Goal: Task Accomplishment & Management: Use online tool/utility

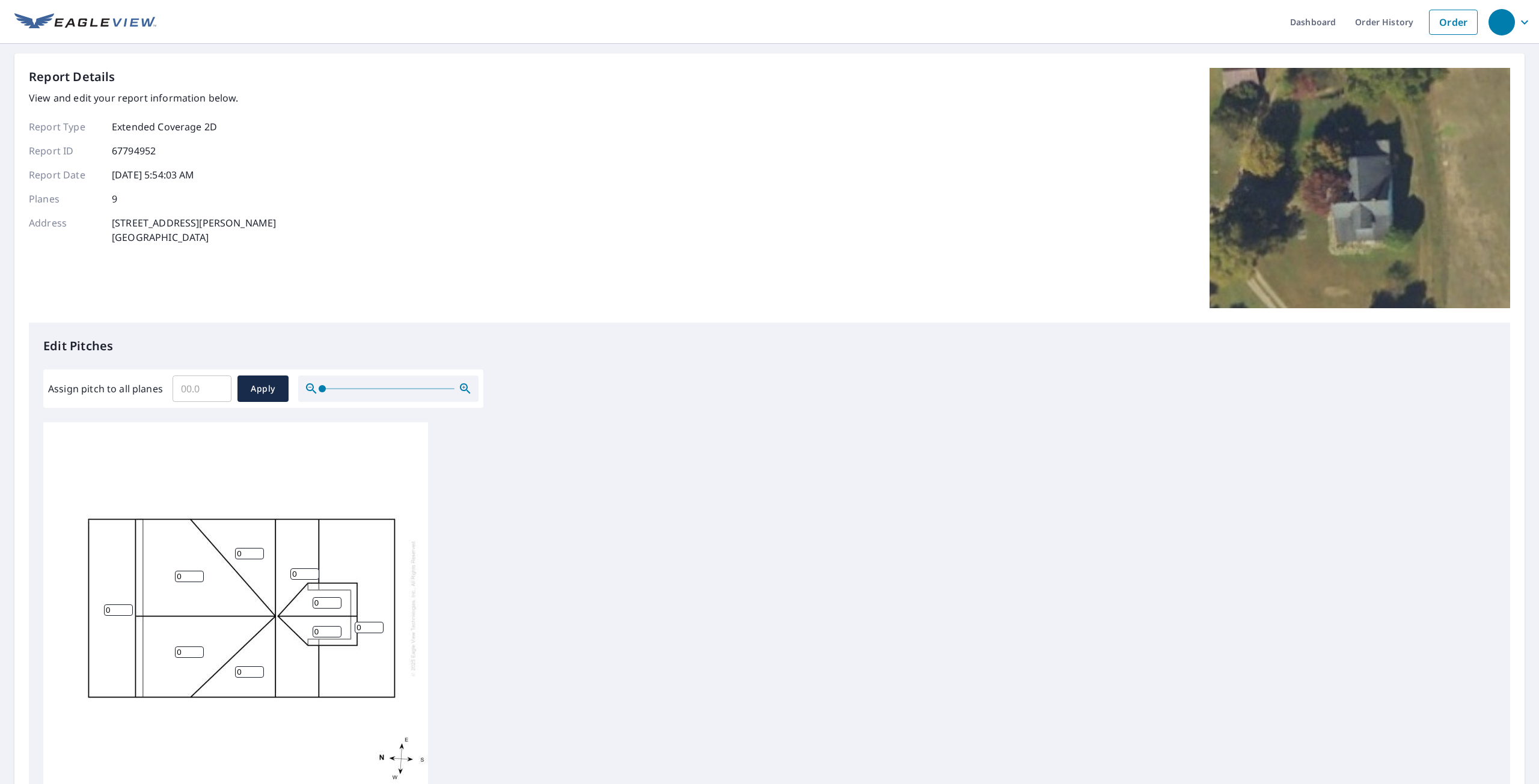
scroll to position [12, 0]
click at [368, 622] on input "0" at bounding box center [369, 627] width 29 height 11
drag, startPoint x: 364, startPoint y: 619, endPoint x: 357, endPoint y: 619, distance: 7.0
click at [357, 622] on input "0" at bounding box center [369, 627] width 29 height 11
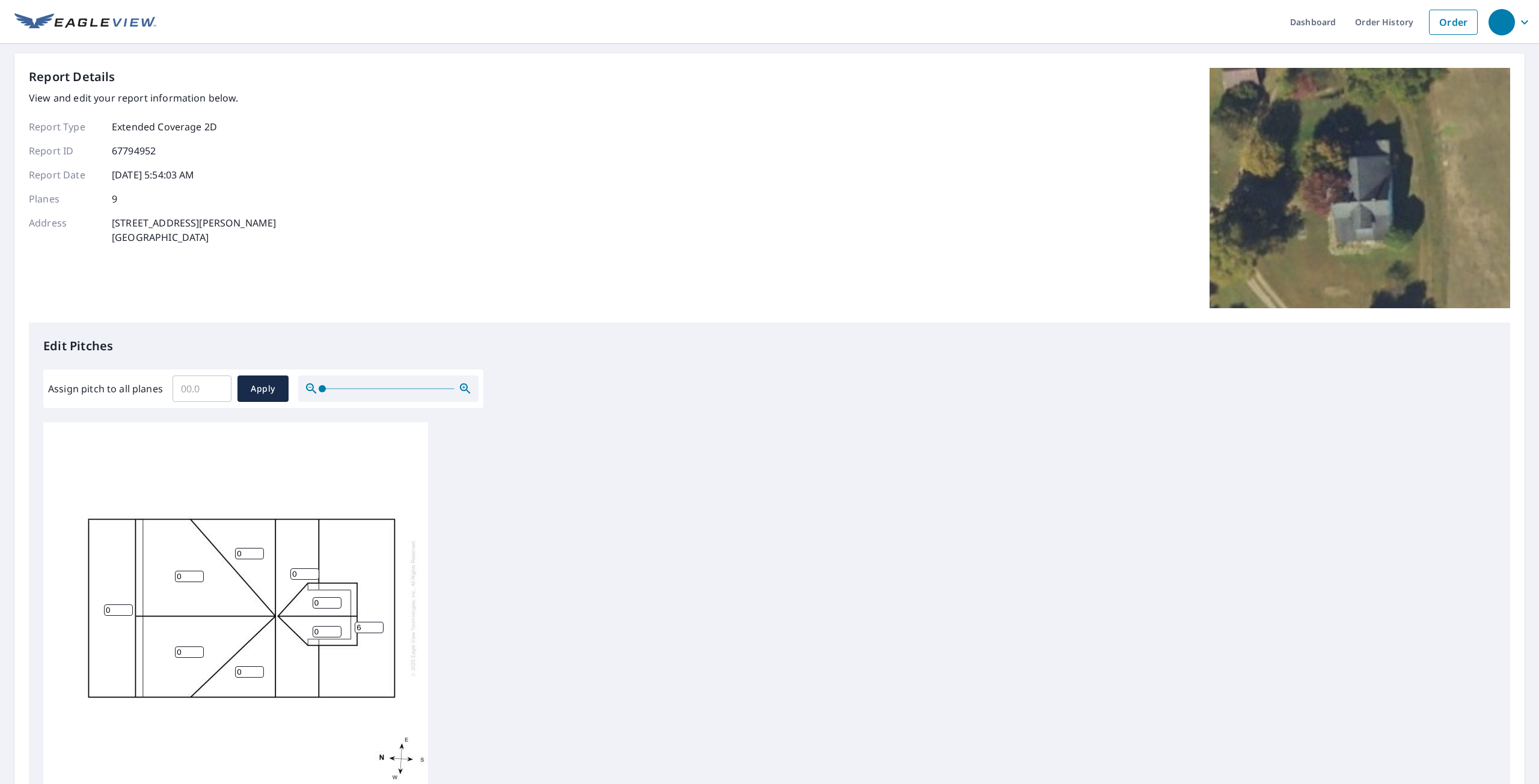
type input "6"
click at [337, 598] on input "0" at bounding box center [327, 603] width 29 height 11
click at [338, 598] on input "1" at bounding box center [327, 603] width 29 height 11
click at [338, 598] on input "2" at bounding box center [327, 603] width 29 height 11
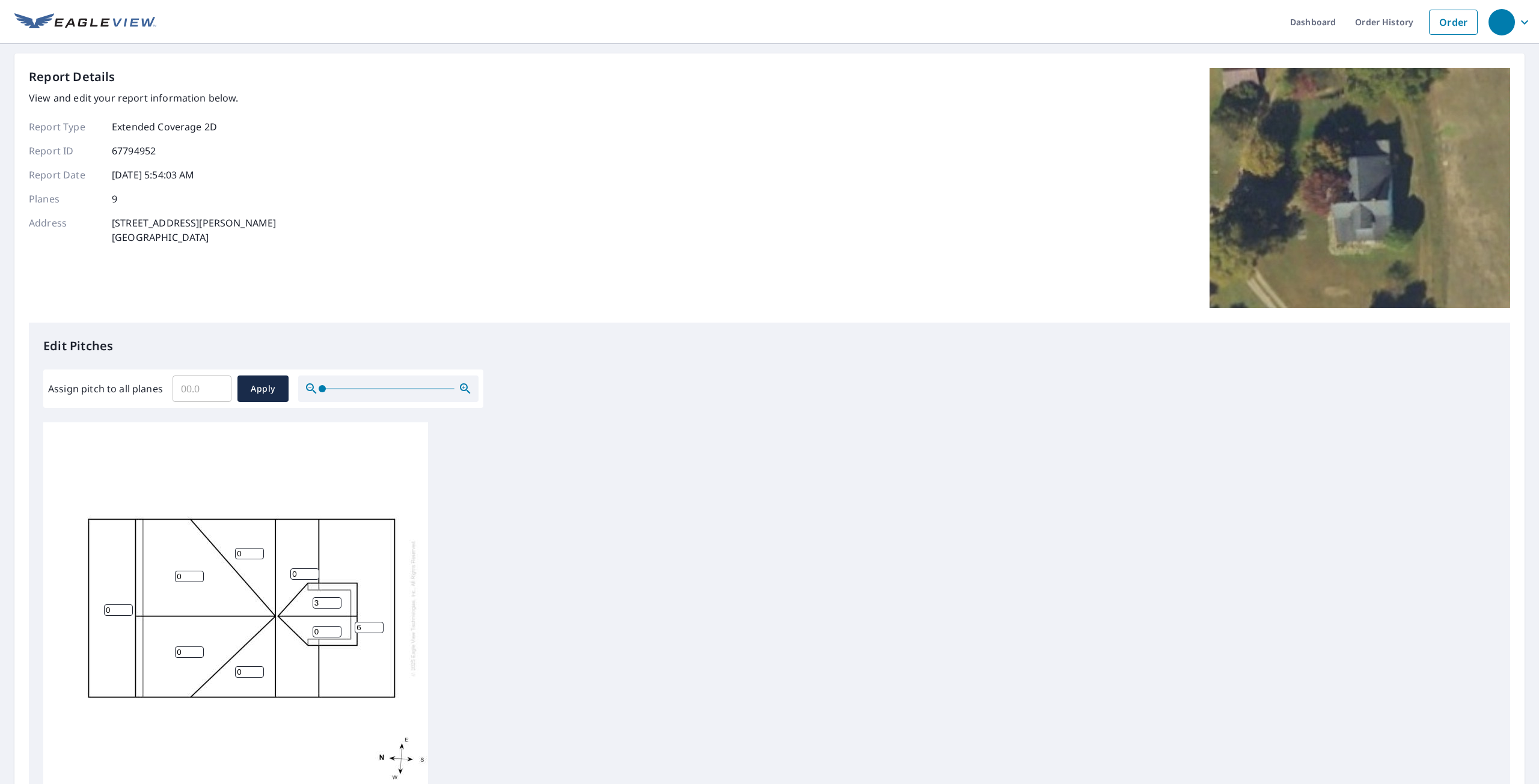
click at [338, 598] on input "3" at bounding box center [327, 603] width 29 height 11
click at [338, 598] on input "4" at bounding box center [327, 603] width 29 height 11
click at [338, 598] on input "5" at bounding box center [327, 603] width 29 height 11
click at [338, 598] on input "6" at bounding box center [327, 603] width 29 height 11
click at [338, 598] on input "7" at bounding box center [327, 603] width 29 height 11
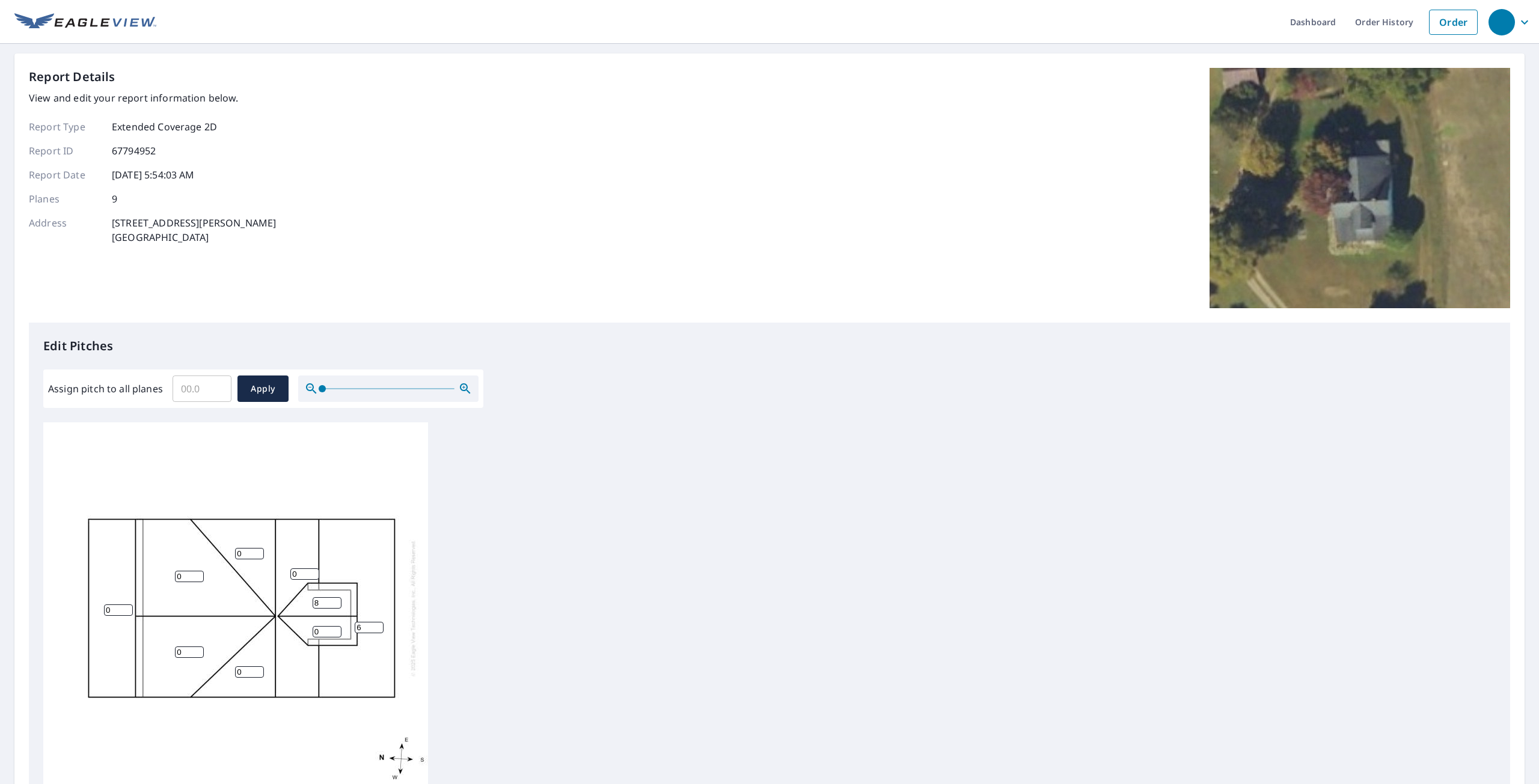
type input "8"
click at [338, 598] on input "8" at bounding box center [327, 603] width 29 height 11
click at [334, 627] on input "1" at bounding box center [327, 632] width 29 height 11
click at [334, 627] on input "2" at bounding box center [327, 632] width 29 height 11
click at [334, 627] on input "3" at bounding box center [327, 632] width 29 height 11
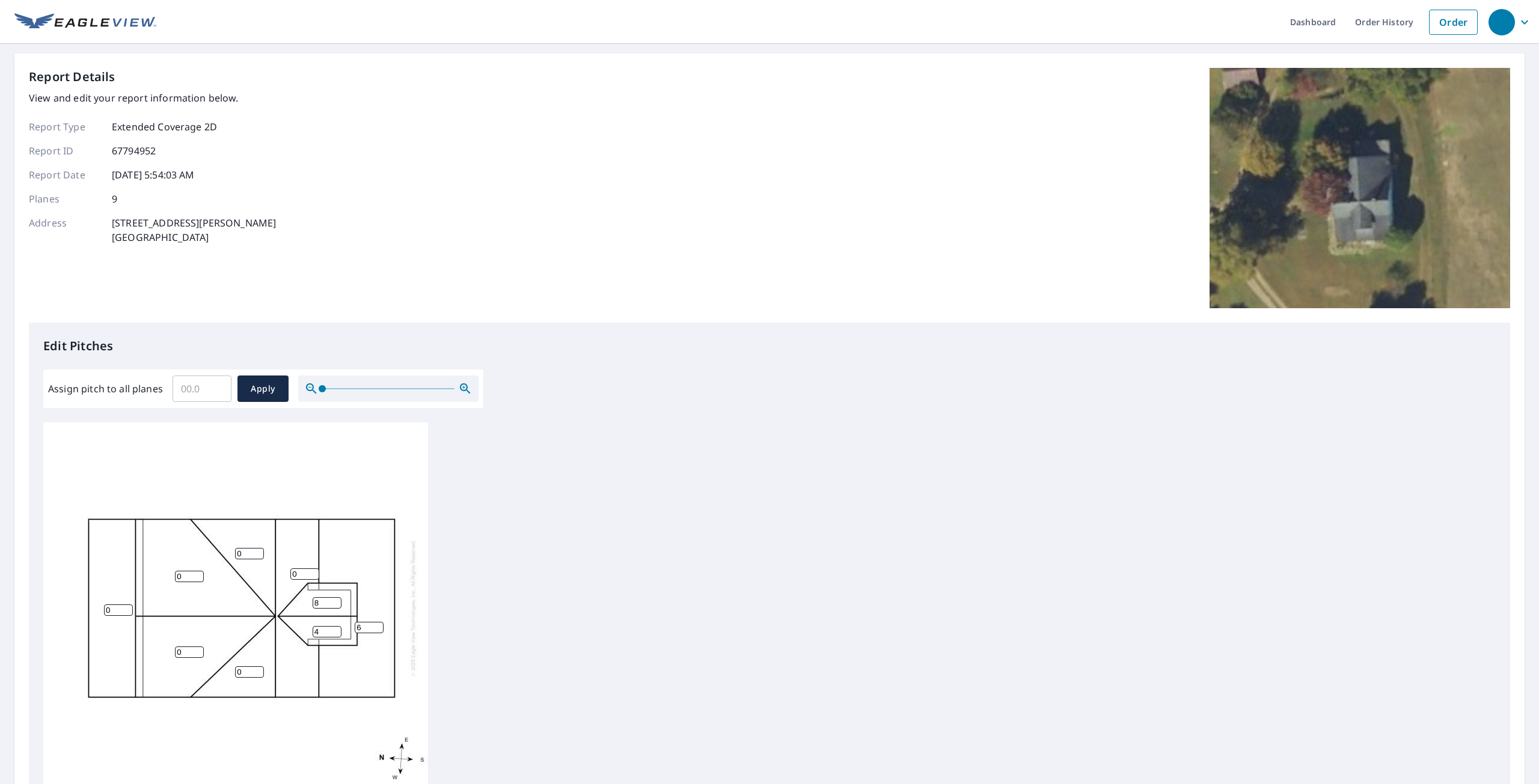
click at [334, 627] on input "4" at bounding box center [327, 632] width 29 height 11
click at [334, 627] on input "5" at bounding box center [327, 632] width 29 height 11
click at [334, 627] on input "6" at bounding box center [327, 632] width 29 height 11
click at [334, 627] on input "7" at bounding box center [327, 632] width 29 height 11
type input "8"
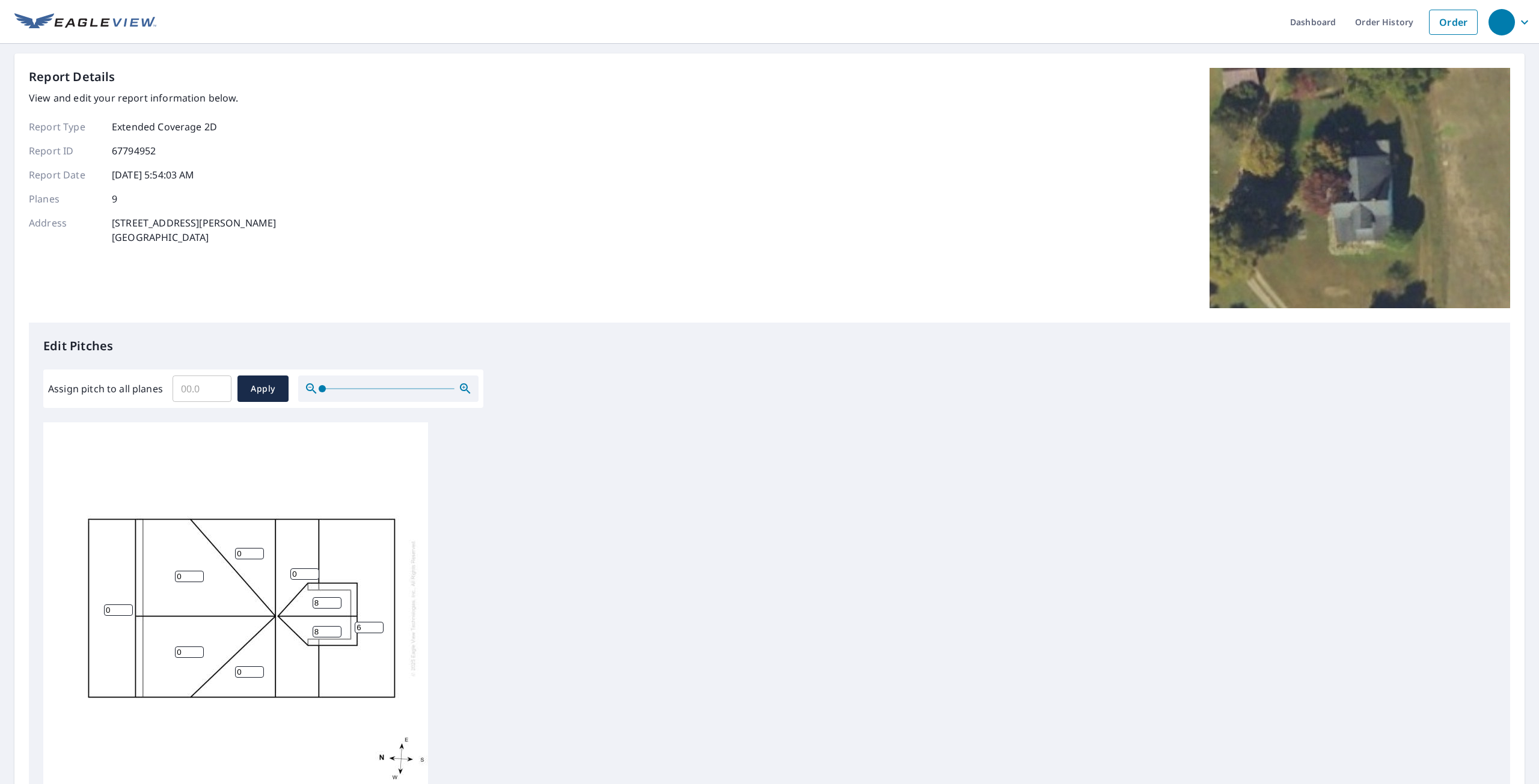
click at [334, 627] on input "8" at bounding box center [327, 632] width 29 height 11
click at [306, 569] on input "0" at bounding box center [305, 574] width 29 height 11
click at [313, 569] on input "1" at bounding box center [305, 574] width 29 height 11
click at [313, 569] on input "2" at bounding box center [305, 574] width 29 height 11
click at [313, 569] on input "3" at bounding box center [305, 574] width 29 height 11
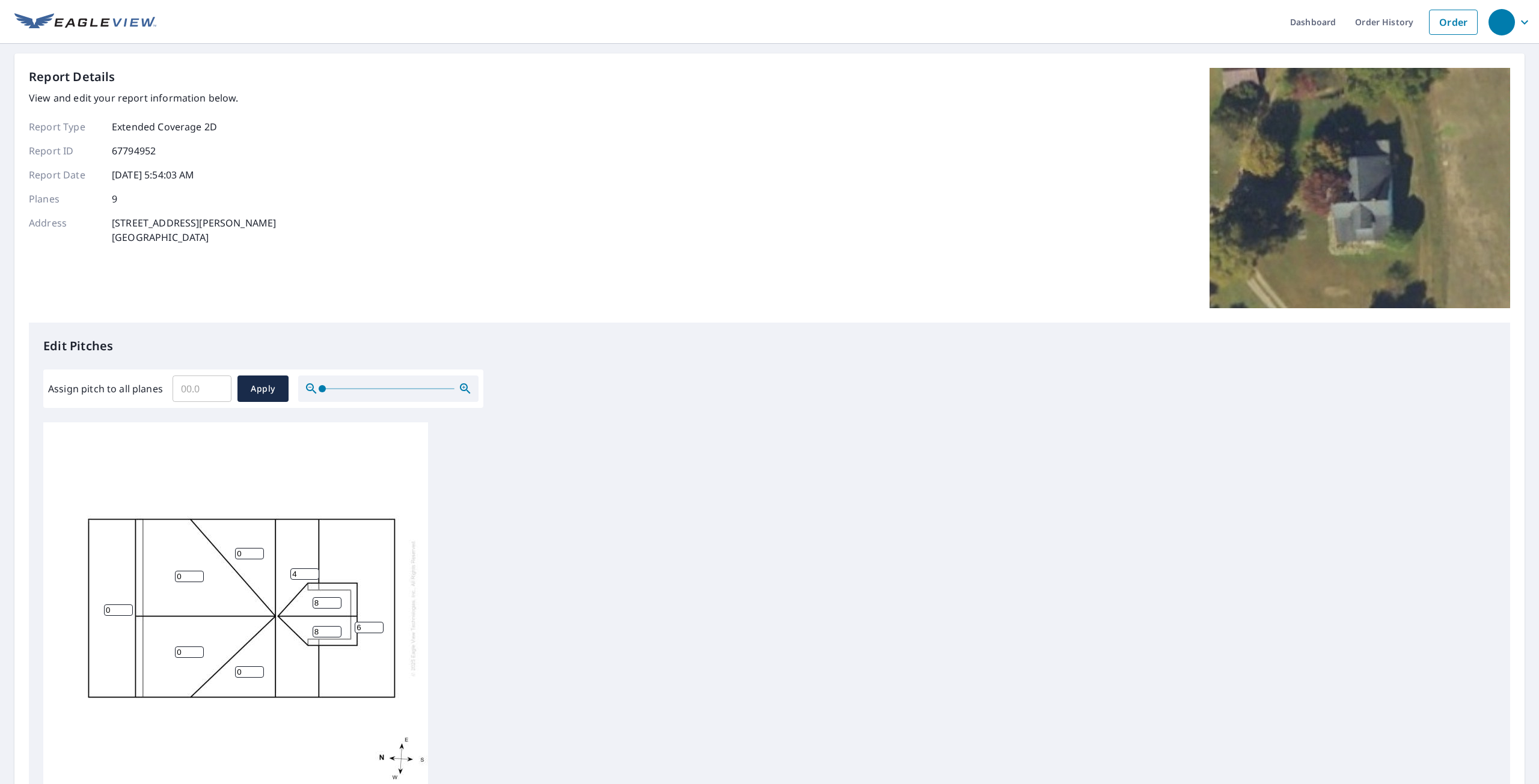
click at [313, 569] on input "4" at bounding box center [305, 574] width 29 height 11
click at [313, 569] on input "5" at bounding box center [305, 574] width 29 height 11
click at [313, 569] on input "6" at bounding box center [305, 574] width 29 height 11
click at [313, 569] on input "7" at bounding box center [305, 574] width 29 height 11
type input "8"
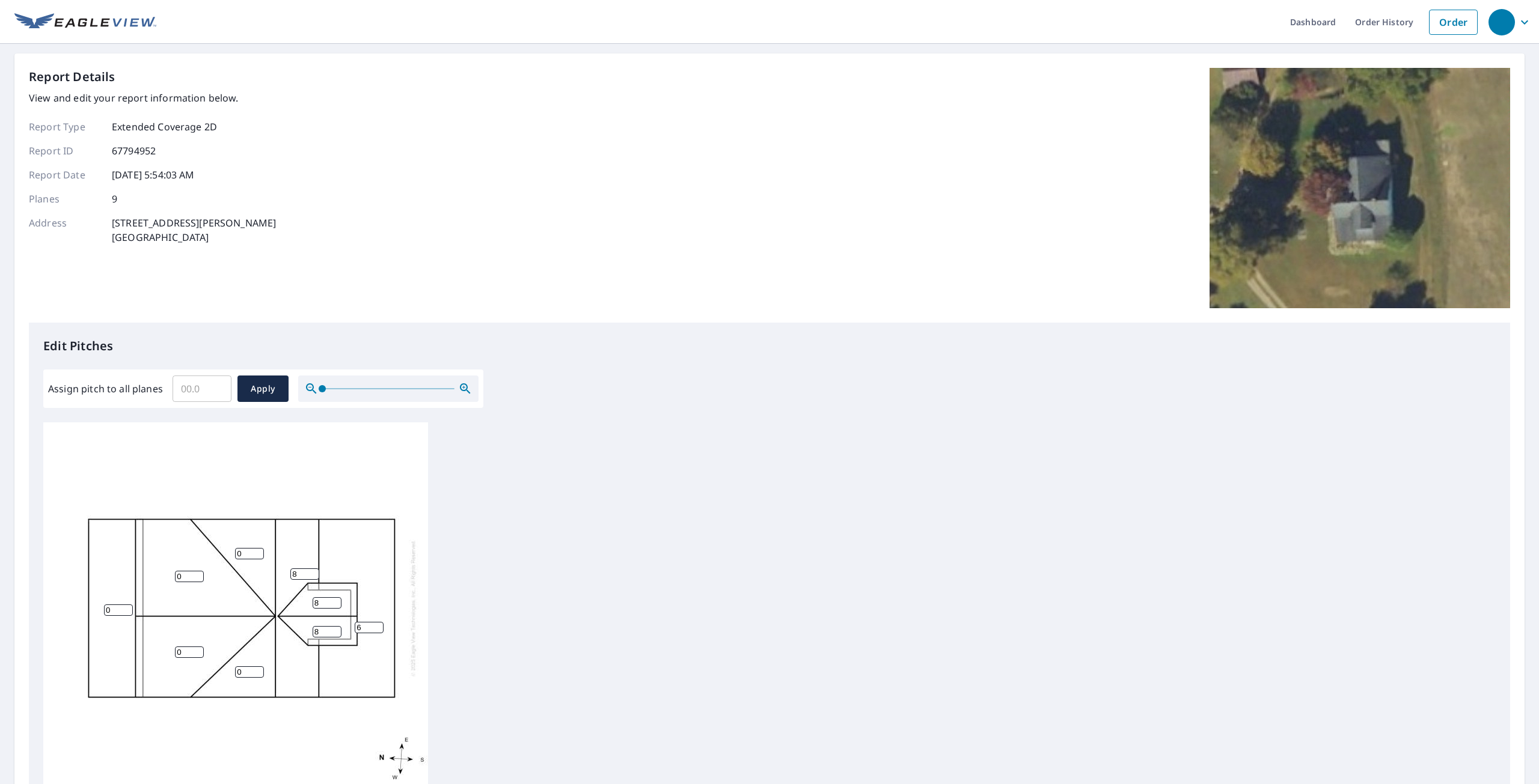
click at [313, 569] on input "8" at bounding box center [305, 574] width 29 height 11
click at [246, 548] on input "0" at bounding box center [250, 553] width 29 height 11
drag, startPoint x: 246, startPoint y: 545, endPoint x: 231, endPoint y: 545, distance: 15.0
click at [231, 545] on div "6 0 0 0 8 0 0 8 8" at bounding box center [235, 608] width 385 height 378
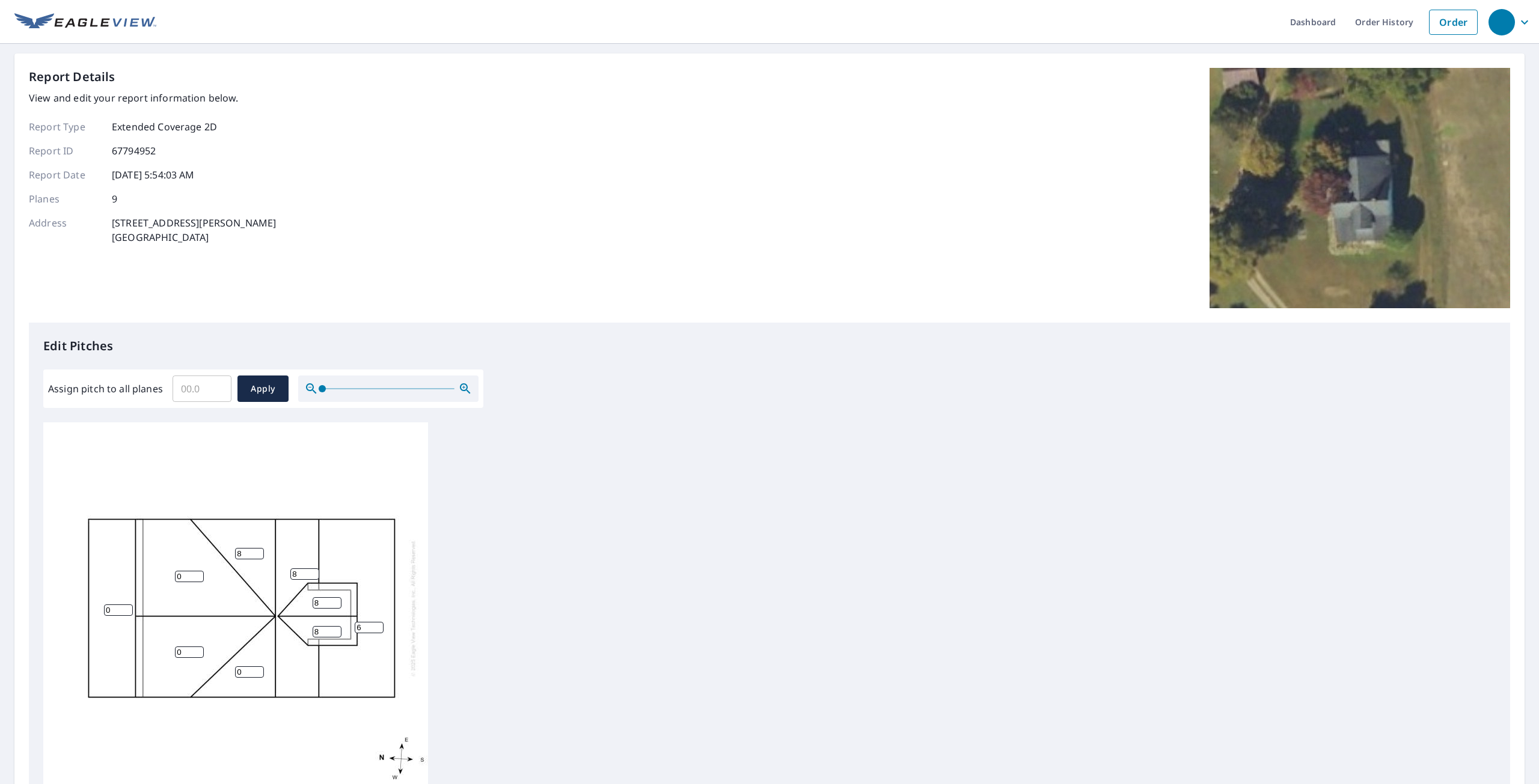
type input "8"
click at [244, 667] on input "0" at bounding box center [250, 672] width 29 height 11
drag, startPoint x: 244, startPoint y: 657, endPoint x: 243, endPoint y: 671, distance: 14.0
click at [244, 667] on input "0" at bounding box center [250, 672] width 29 height 11
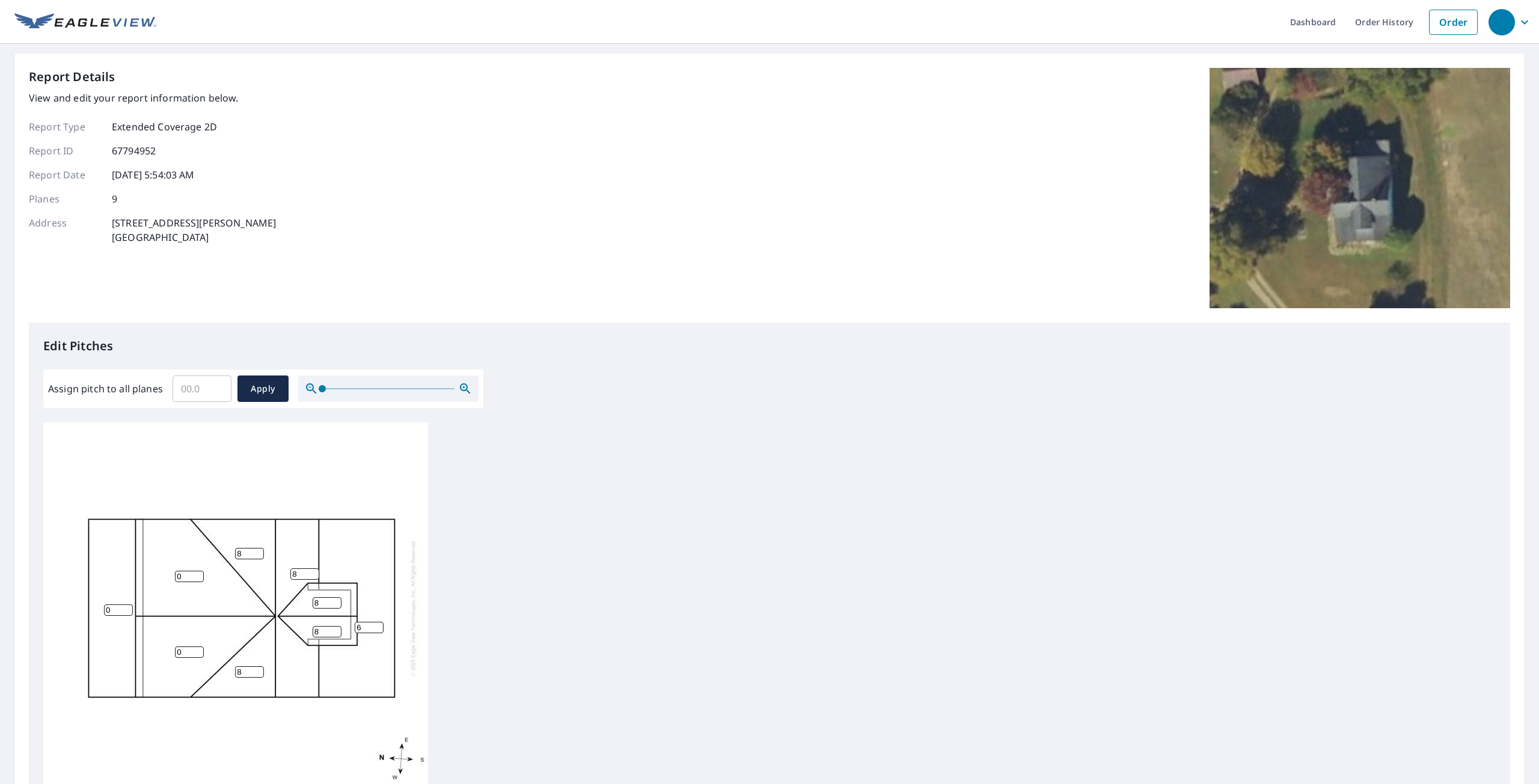
type input "8"
click at [192, 571] on input "0" at bounding box center [190, 577] width 29 height 11
click at [179, 571] on input "0" at bounding box center [190, 577] width 29 height 11
type input "8"
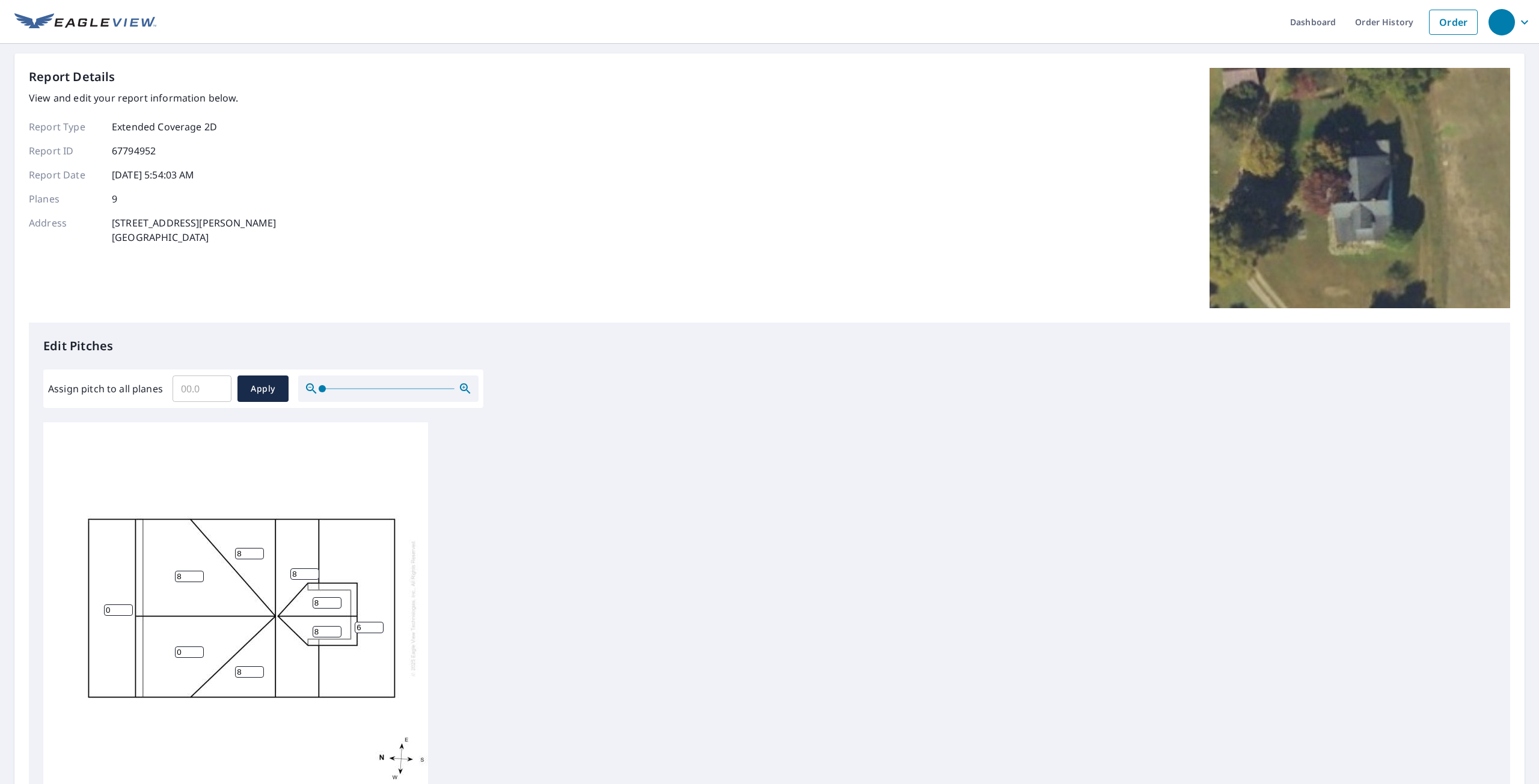
click at [173, 641] on div "6 0 8 0 8 8 8 8 8" at bounding box center [235, 608] width 385 height 378
type input "8"
drag, startPoint x: 116, startPoint y: 597, endPoint x: 94, endPoint y: 600, distance: 22.2
click at [94, 600] on div "6 0 8 8 8 8 8 8 8" at bounding box center [235, 608] width 385 height 378
type input "6"
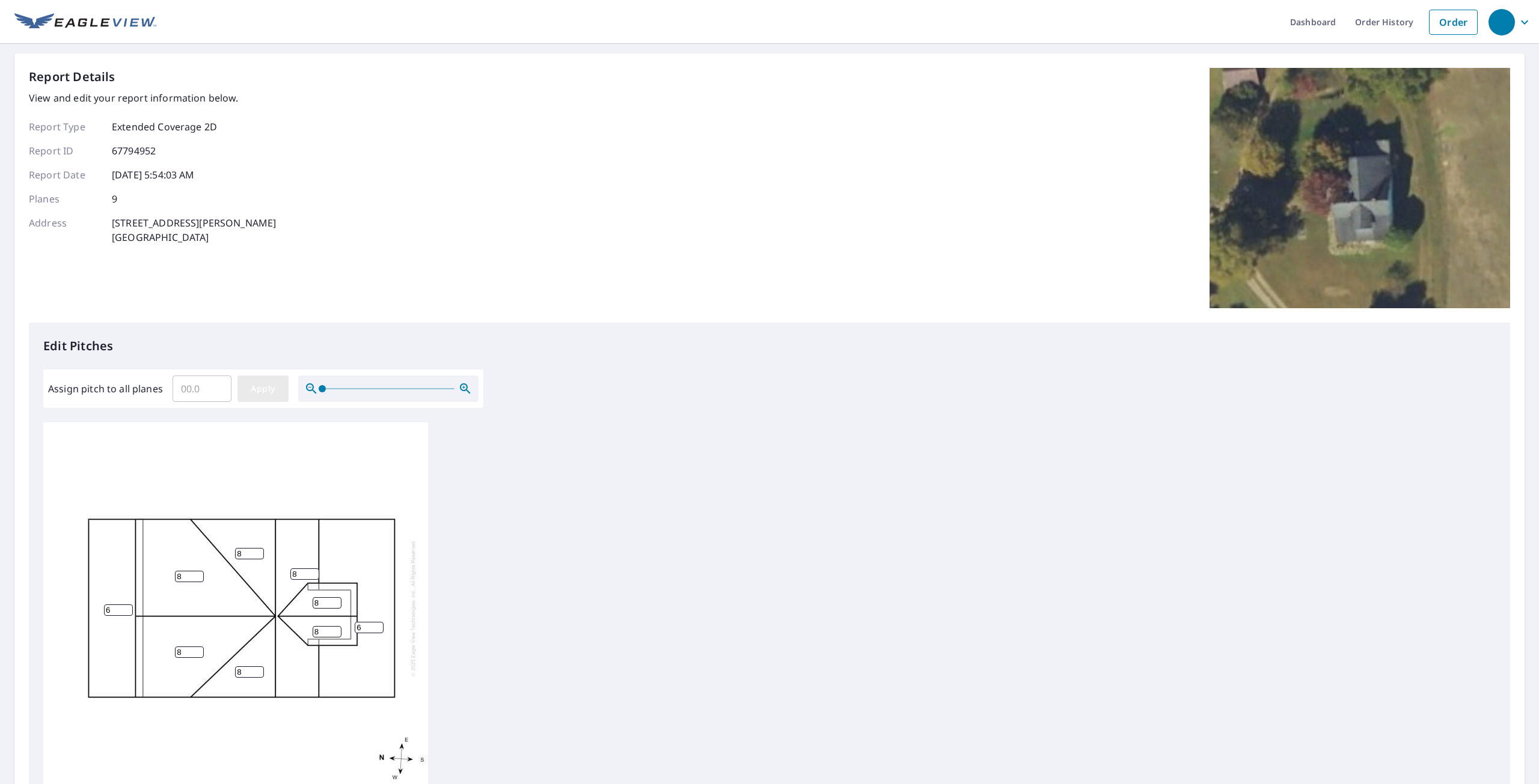
click at [268, 393] on span "Apply" at bounding box center [264, 389] width 32 height 15
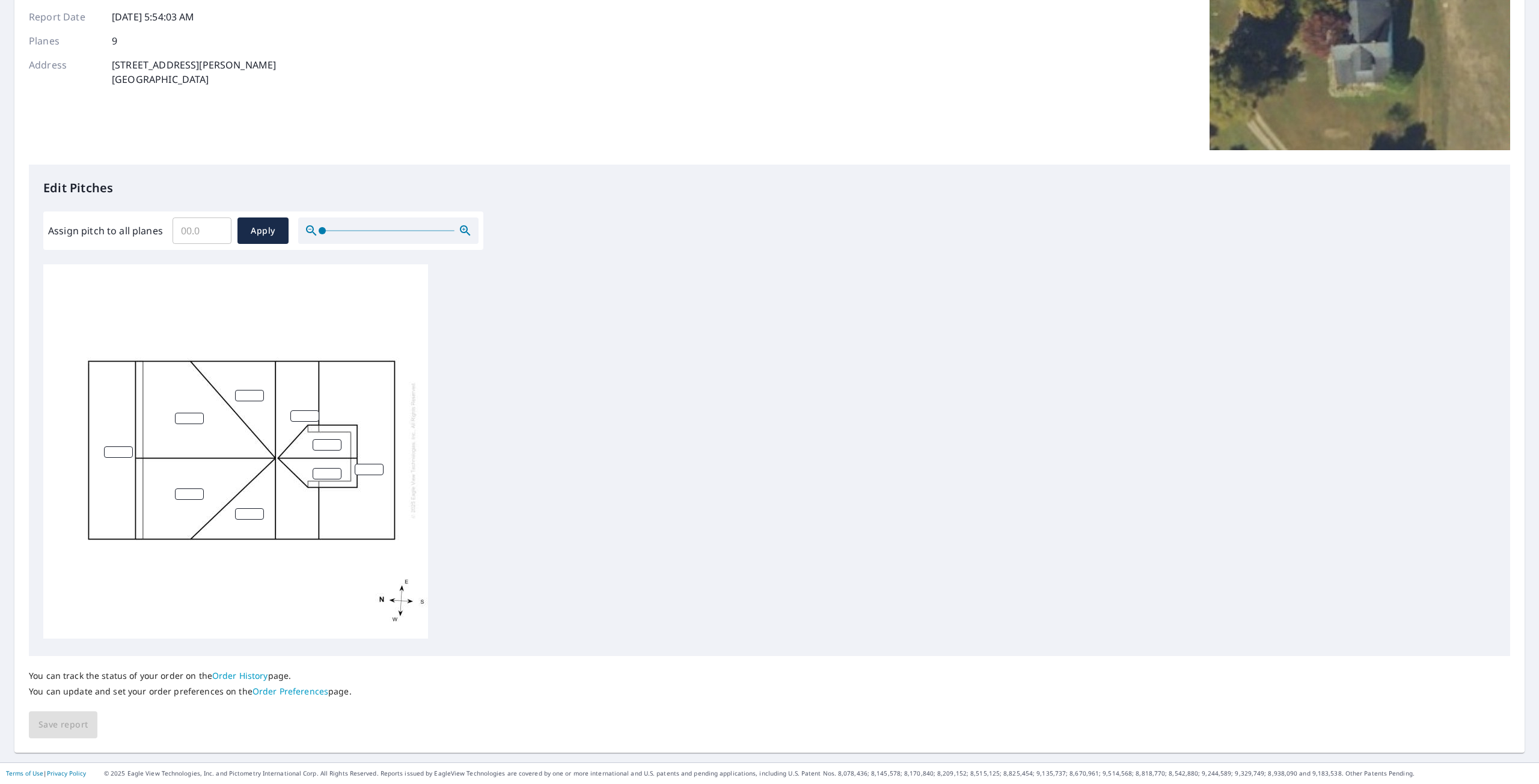
drag, startPoint x: 95, startPoint y: 452, endPoint x: 108, endPoint y: 445, distance: 14.8
click at [97, 451] on div at bounding box center [235, 450] width 385 height 378
click at [116, 447] on input "number" at bounding box center [118, 452] width 29 height 11
type input "6"
click at [189, 413] on input "number" at bounding box center [190, 419] width 29 height 11
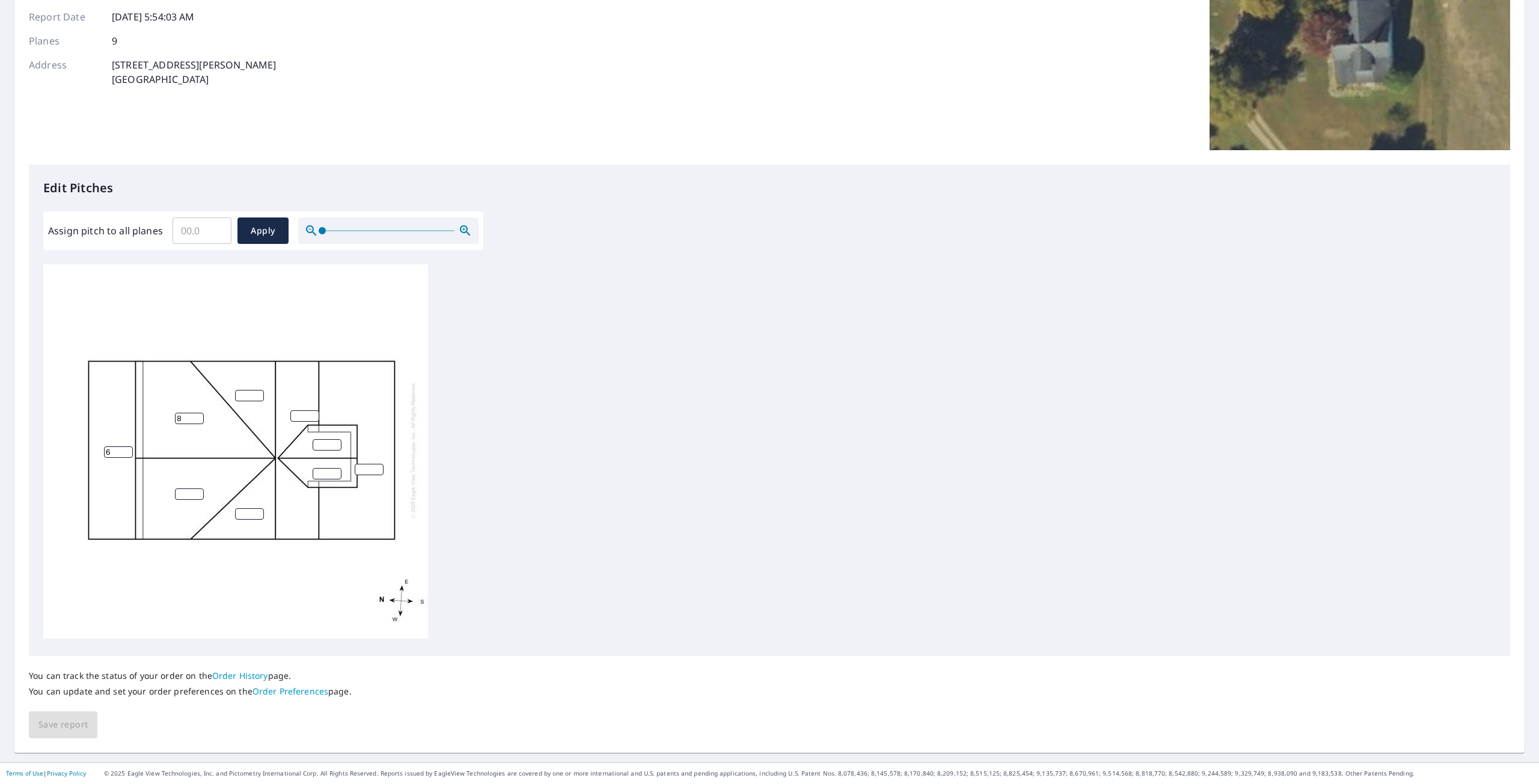
type input "8"
click at [190, 488] on input "number" at bounding box center [190, 494] width 29 height 11
type input "8"
click at [247, 390] on input "number" at bounding box center [250, 396] width 29 height 11
type input "8"
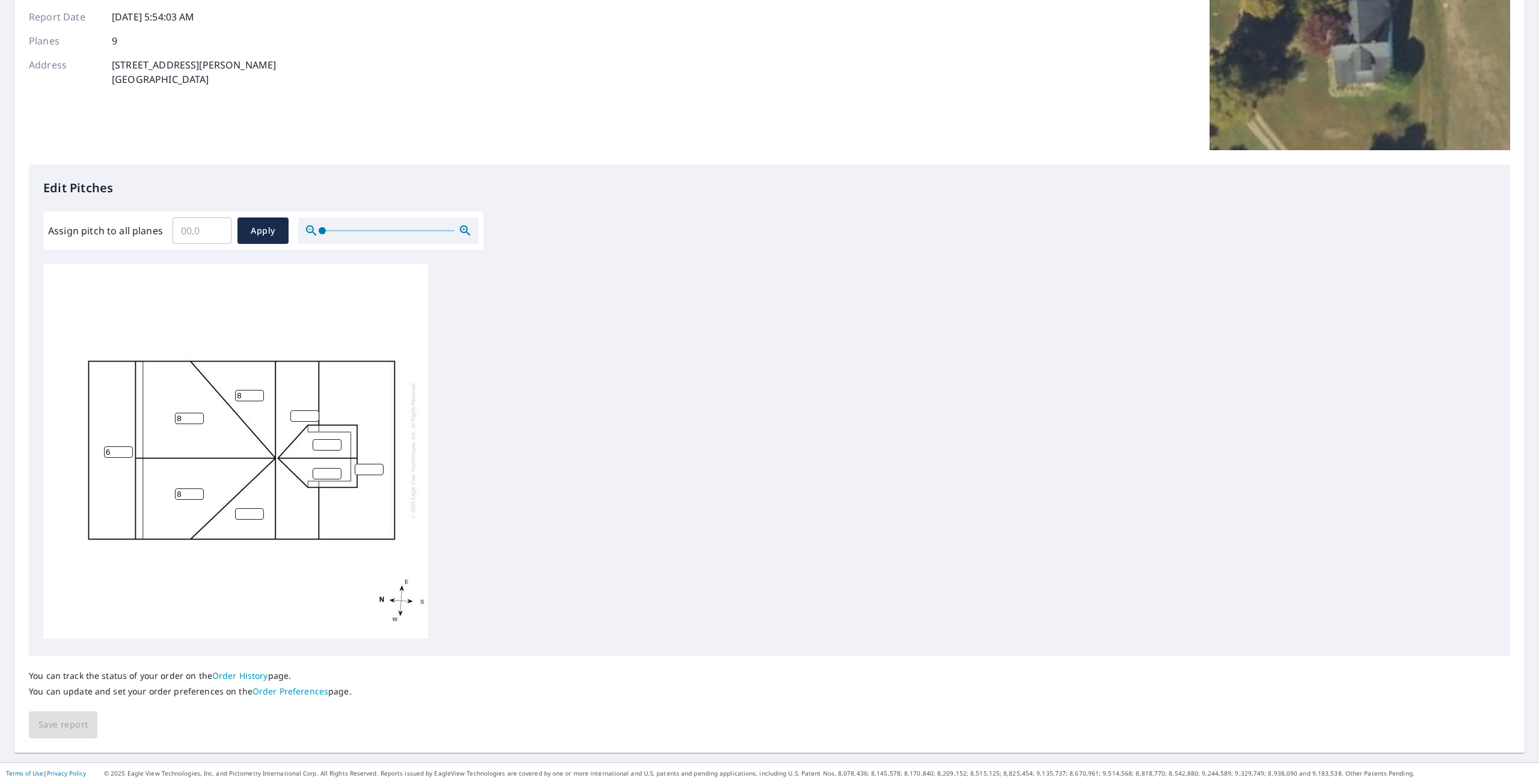
click at [245, 508] on input "number" at bounding box center [250, 514] width 29 height 11
type input "8"
click at [301, 410] on input "number" at bounding box center [305, 416] width 29 height 11
type input "8"
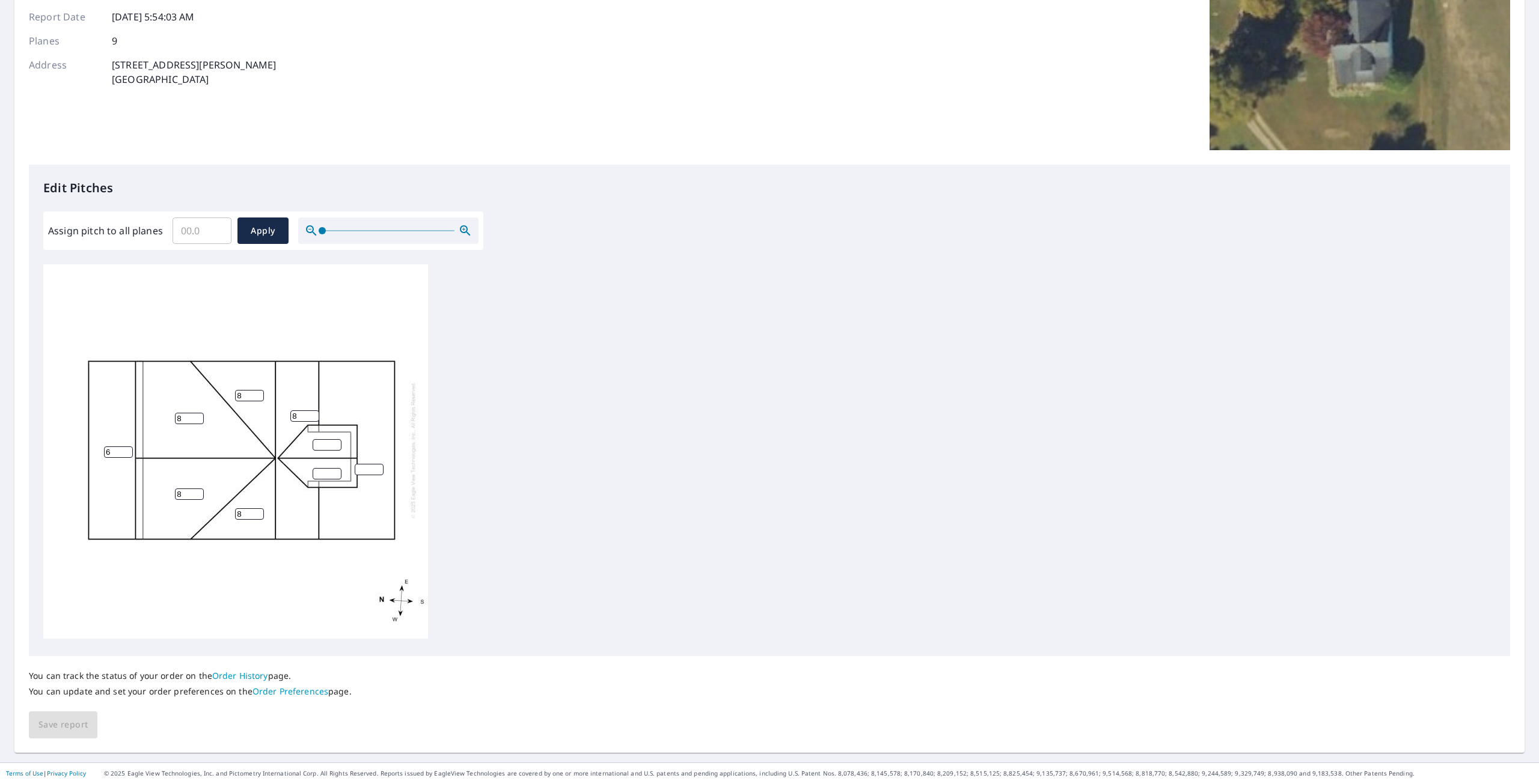
click at [319, 439] on input "number" at bounding box center [327, 445] width 29 height 11
type input "8"
click at [329, 468] on input "number" at bounding box center [327, 474] width 29 height 11
type input "8"
click at [359, 464] on input "number" at bounding box center [369, 470] width 29 height 11
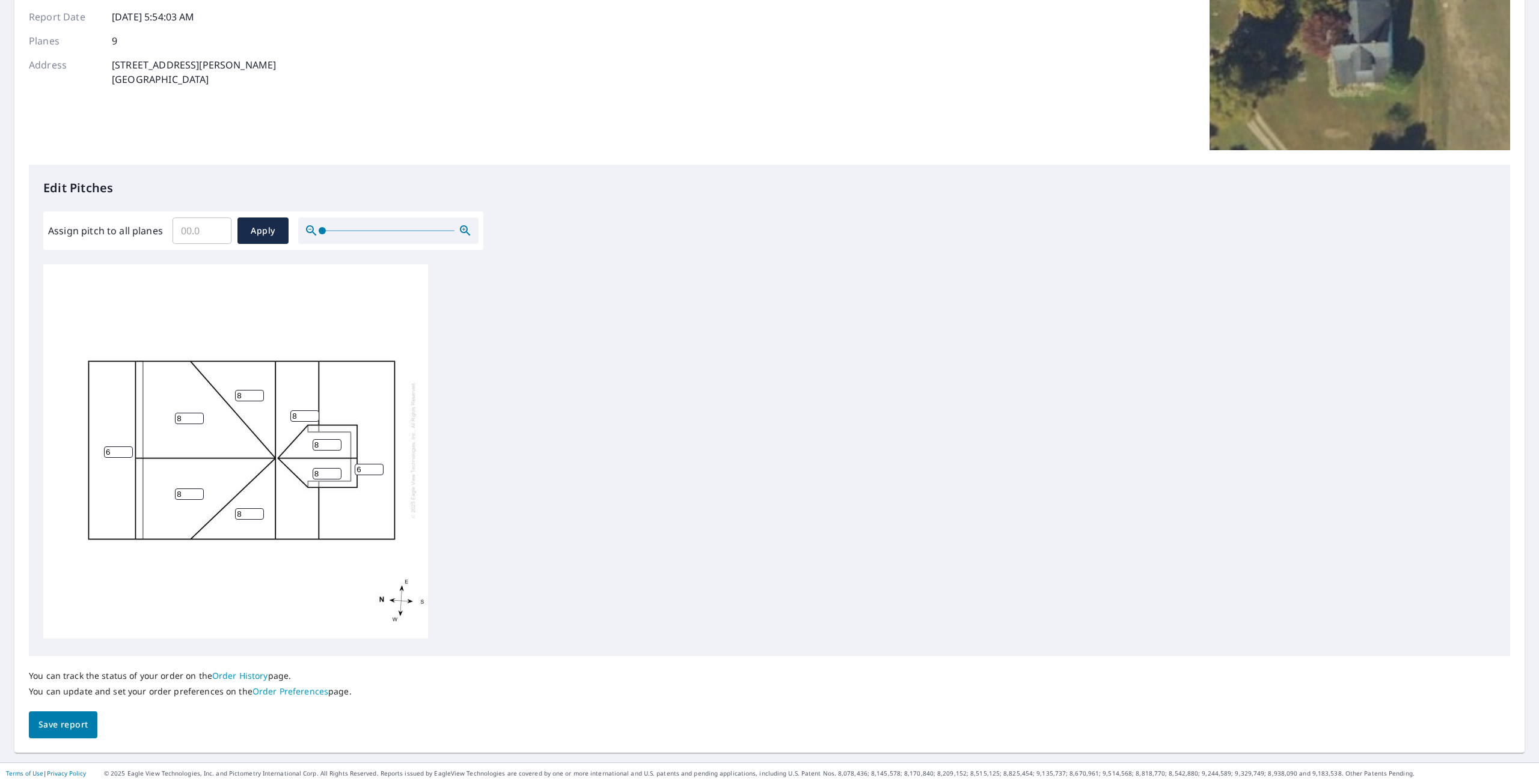
type input "6"
click at [64, 728] on span "Save report" at bounding box center [63, 725] width 49 height 15
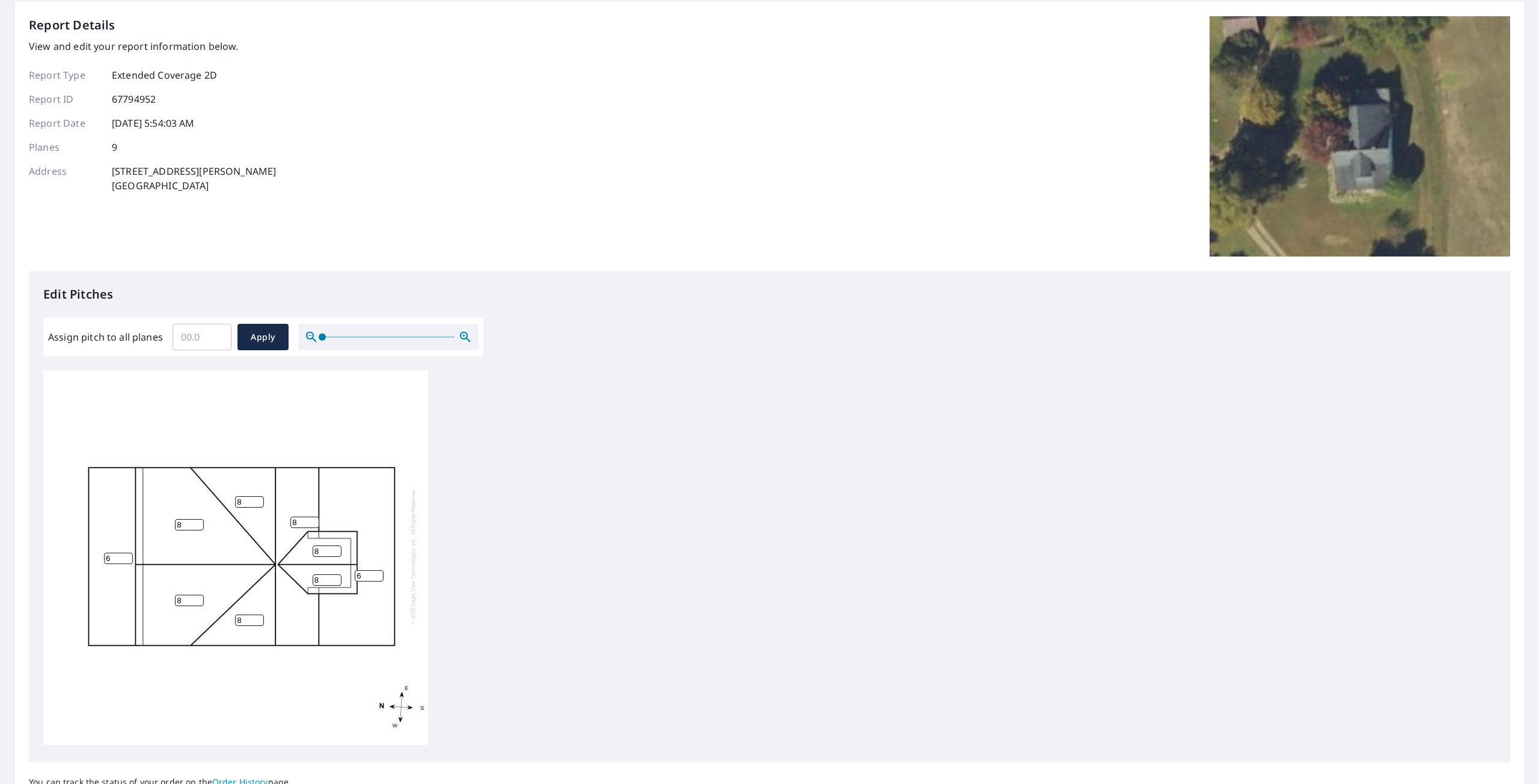
scroll to position [0, 0]
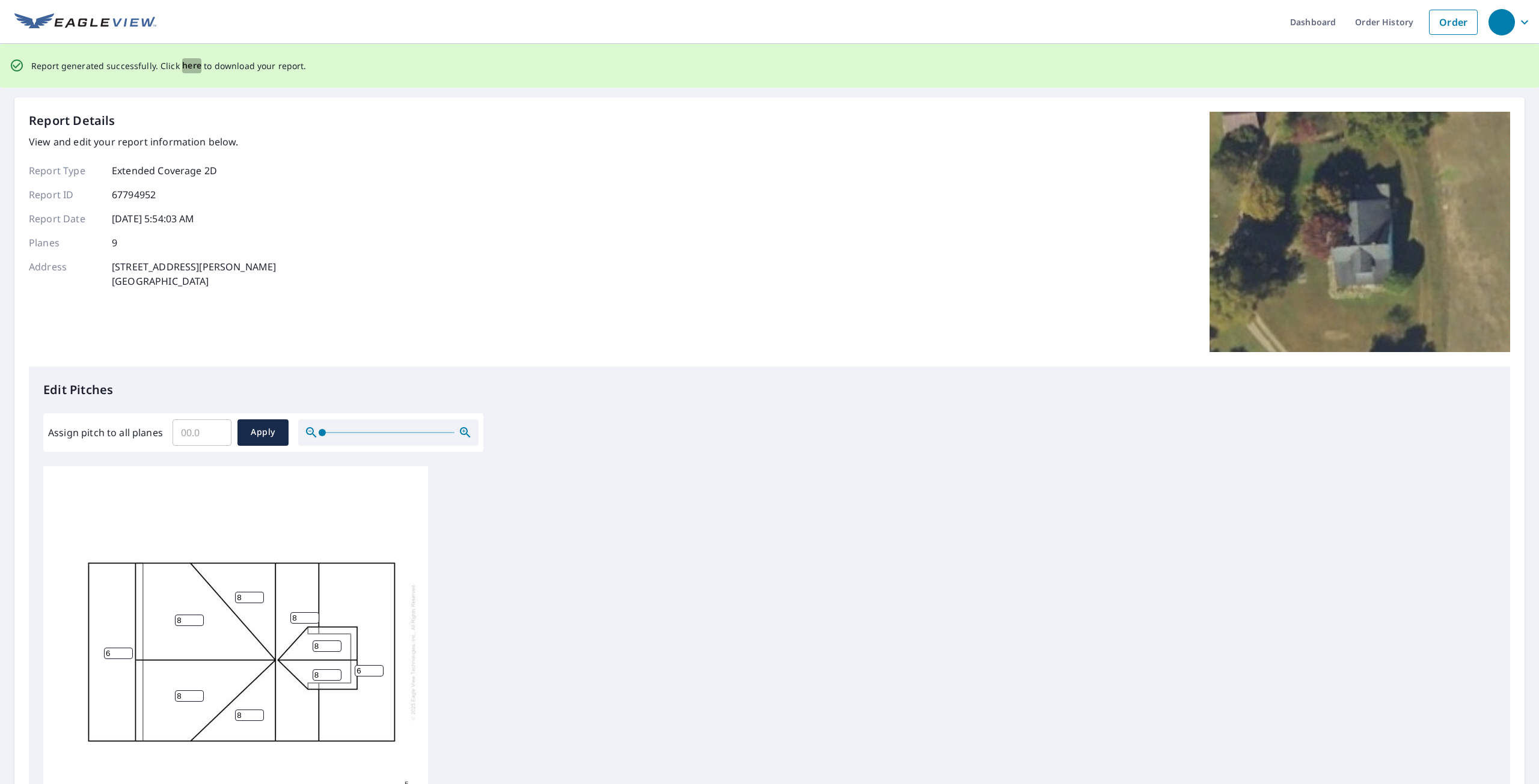
click at [193, 67] on span "here" at bounding box center [192, 66] width 20 height 15
